Goal: Find specific fact: Find specific fact

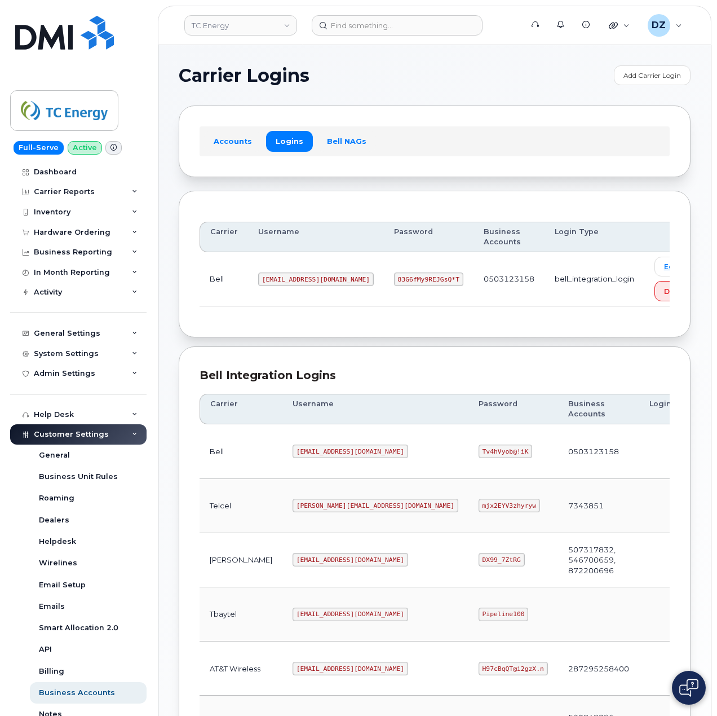
scroll to position [229, 0]
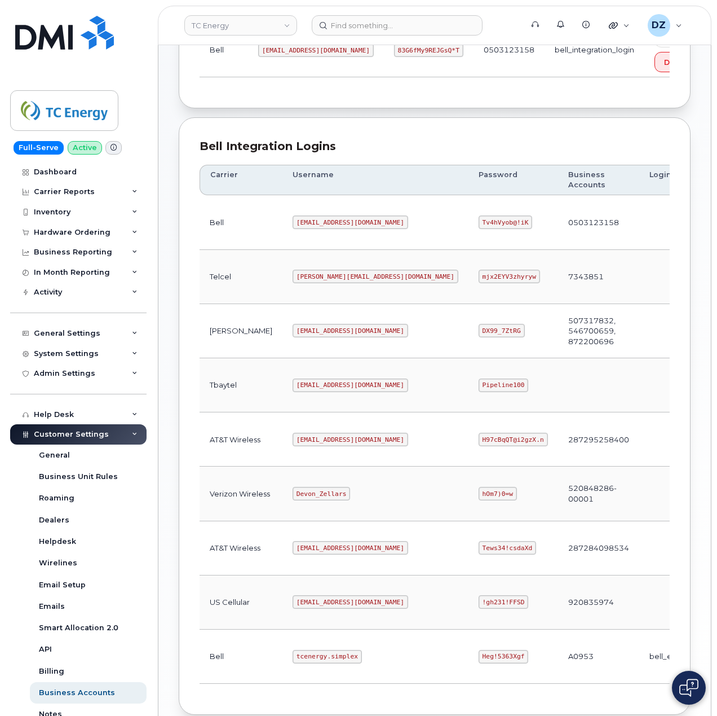
click at [293, 444] on code "[EMAIL_ADDRESS][DOMAIN_NAME]" at bounding box center [351, 440] width 116 height 14
click at [325, 443] on code "[EMAIL_ADDRESS][DOMAIN_NAME]" at bounding box center [351, 440] width 116 height 14
copy code "[EMAIL_ADDRESS][DOMAIN_NAME]"
click at [479, 438] on code "H97cBqQT@i2gzX.n" at bounding box center [513, 440] width 69 height 14
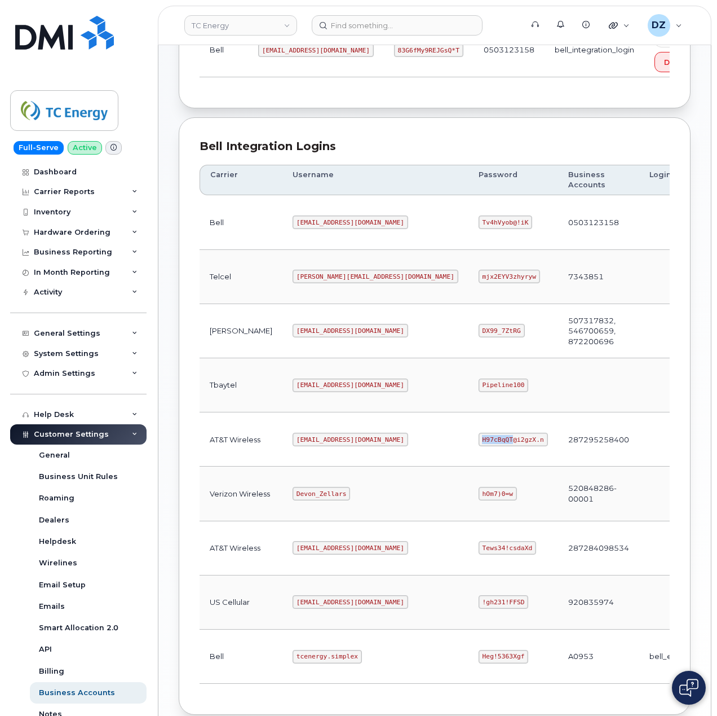
click at [479, 438] on code "H97cBqQT@i2gzX.n" at bounding box center [513, 440] width 69 height 14
click at [479, 444] on code "H97cBqQT@i2gzX.n" at bounding box center [513, 440] width 69 height 14
copy code "H97cBqQT@i2gzX.n"
